Goal: Information Seeking & Learning: Learn about a topic

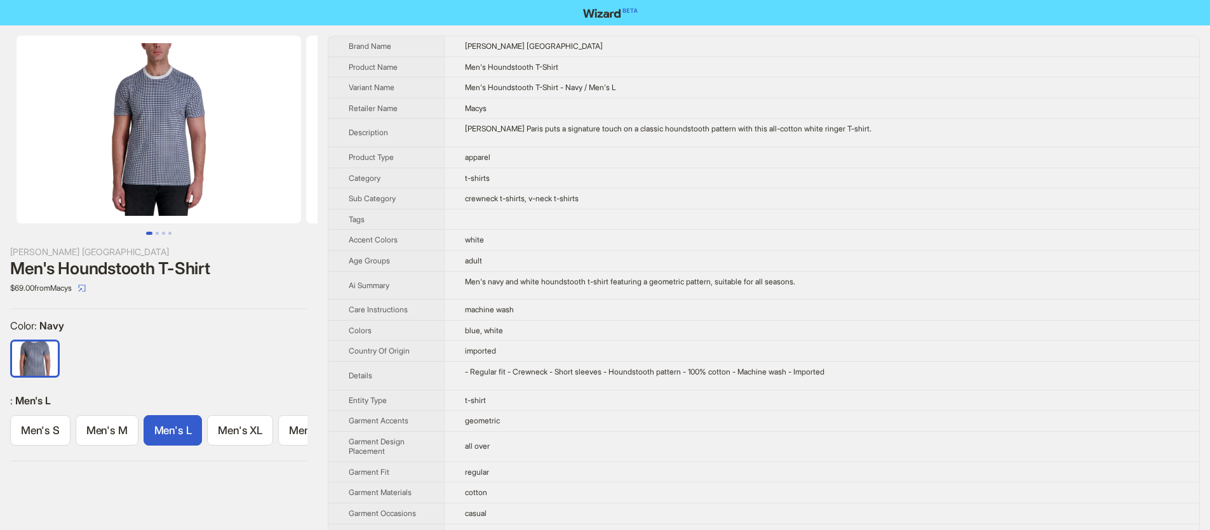
scroll to position [0, 39]
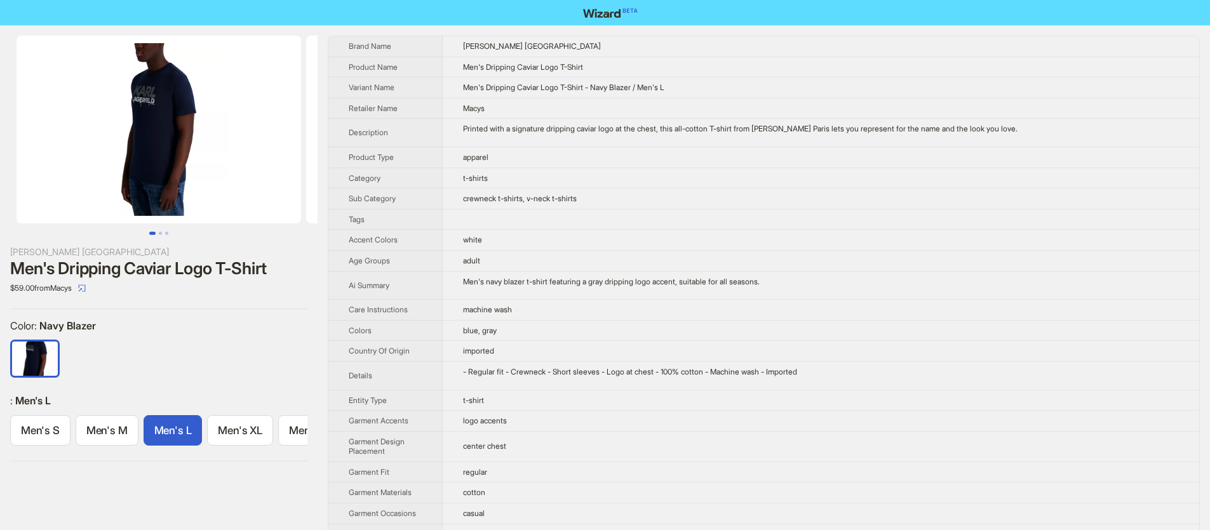
scroll to position [0, 39]
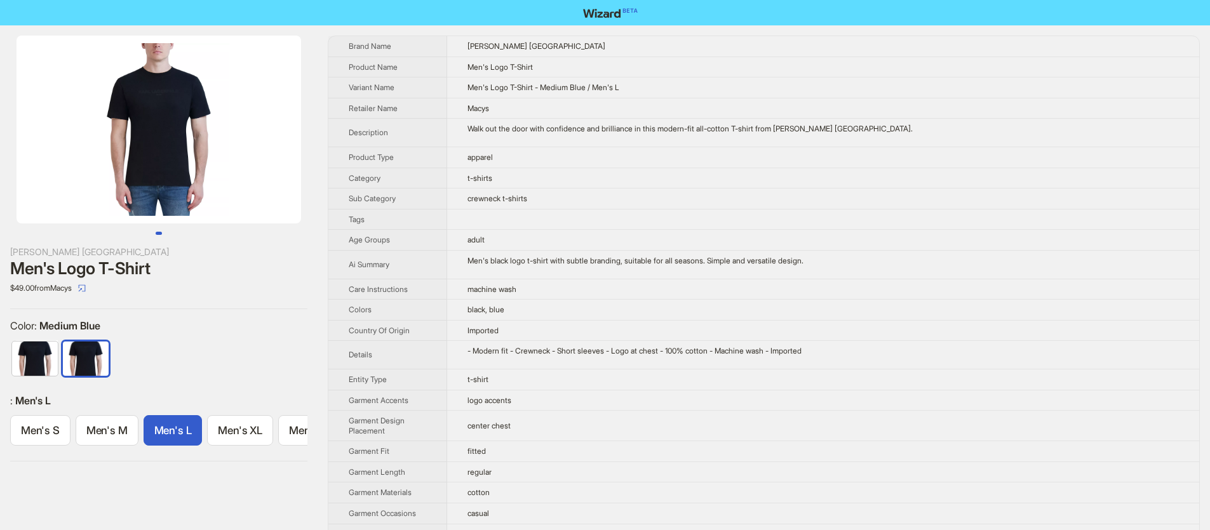
scroll to position [0, 39]
